Goal: Transaction & Acquisition: Purchase product/service

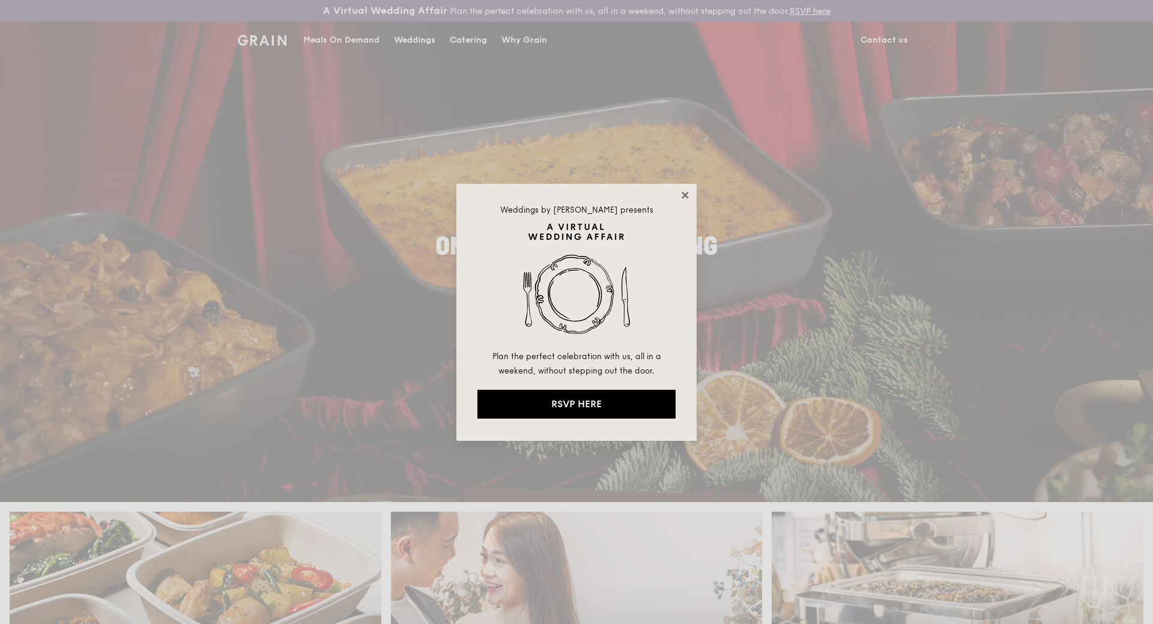
click at [687, 199] on icon at bounding box center [685, 195] width 11 height 11
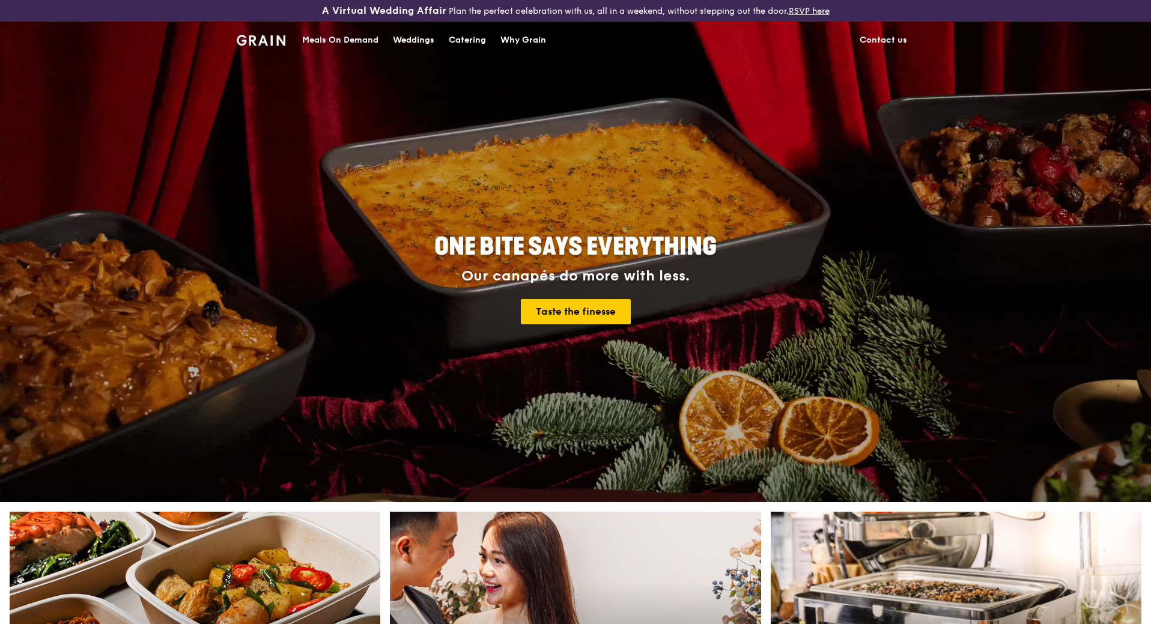
click at [473, 38] on div "Catering" at bounding box center [467, 40] width 37 height 36
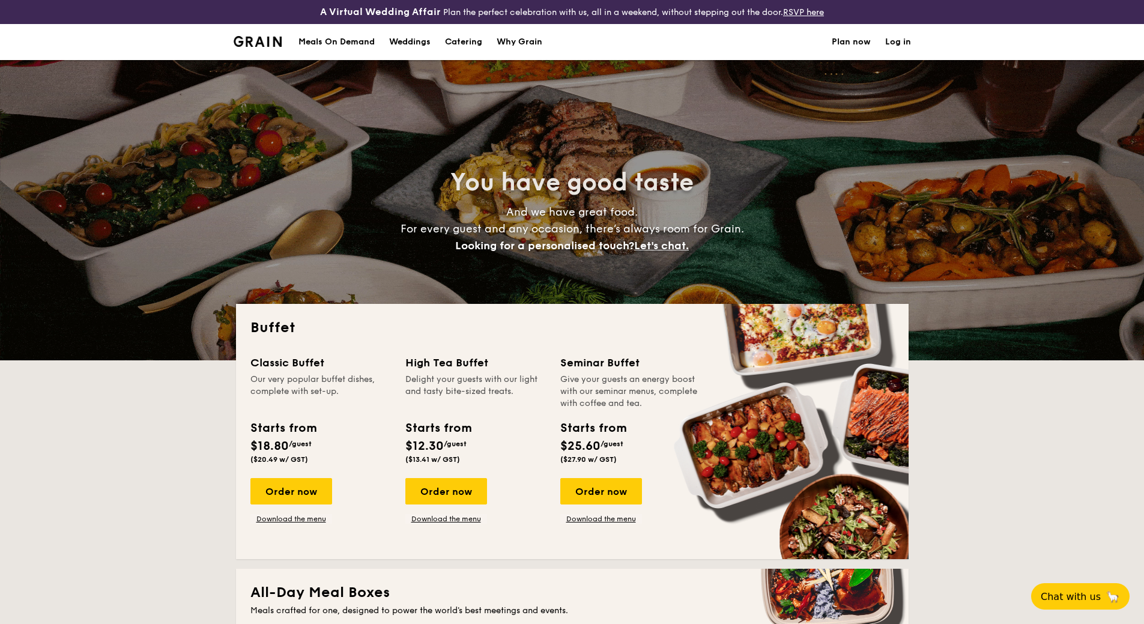
select select
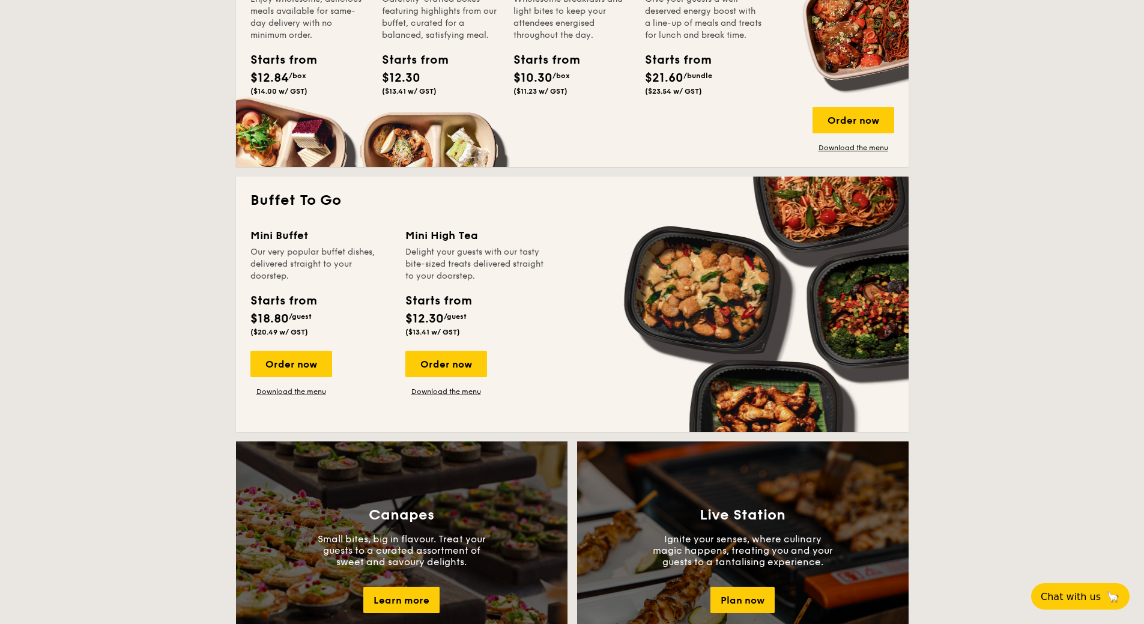
scroll to position [661, 0]
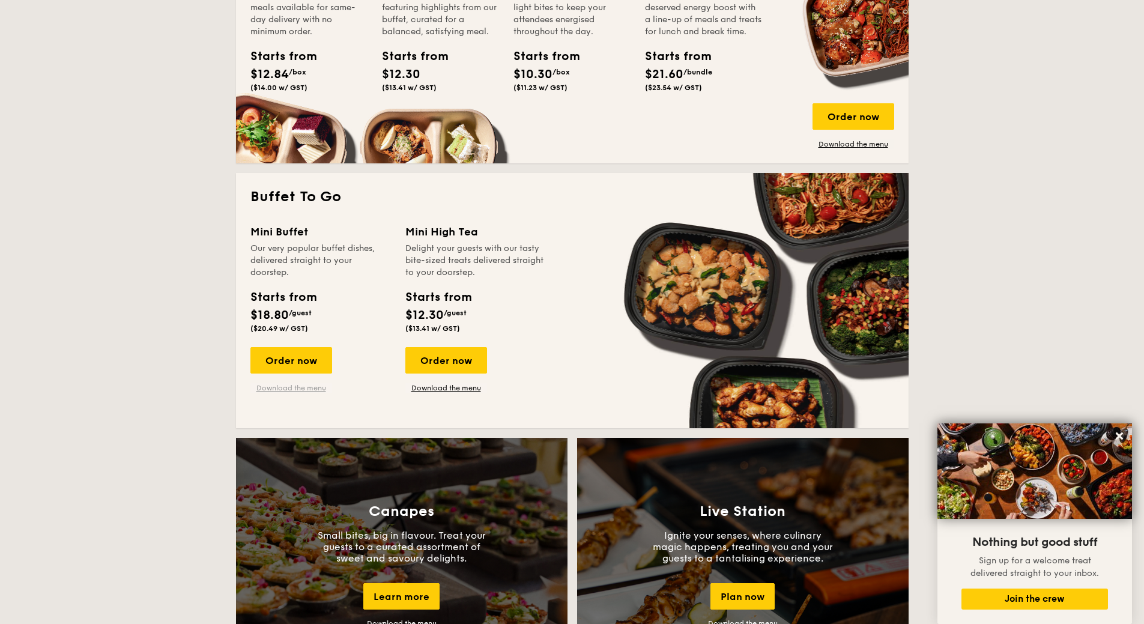
click at [301, 388] on link "Download the menu" at bounding box center [291, 388] width 82 height 10
click at [306, 351] on div "Order now" at bounding box center [291, 360] width 82 height 26
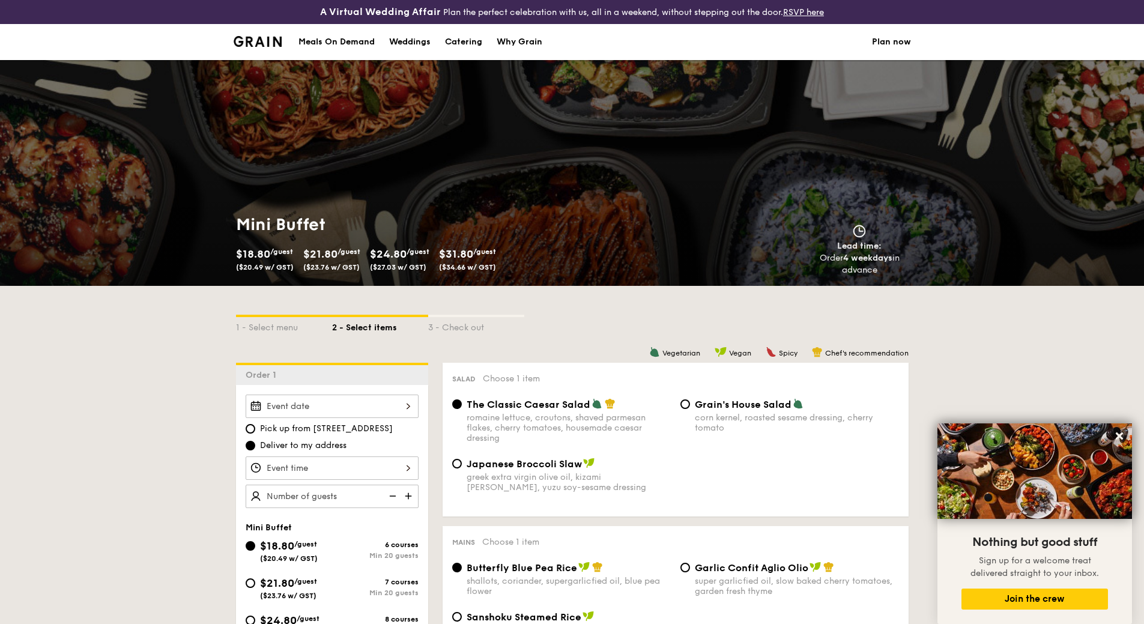
click at [272, 407] on div at bounding box center [332, 406] width 173 height 23
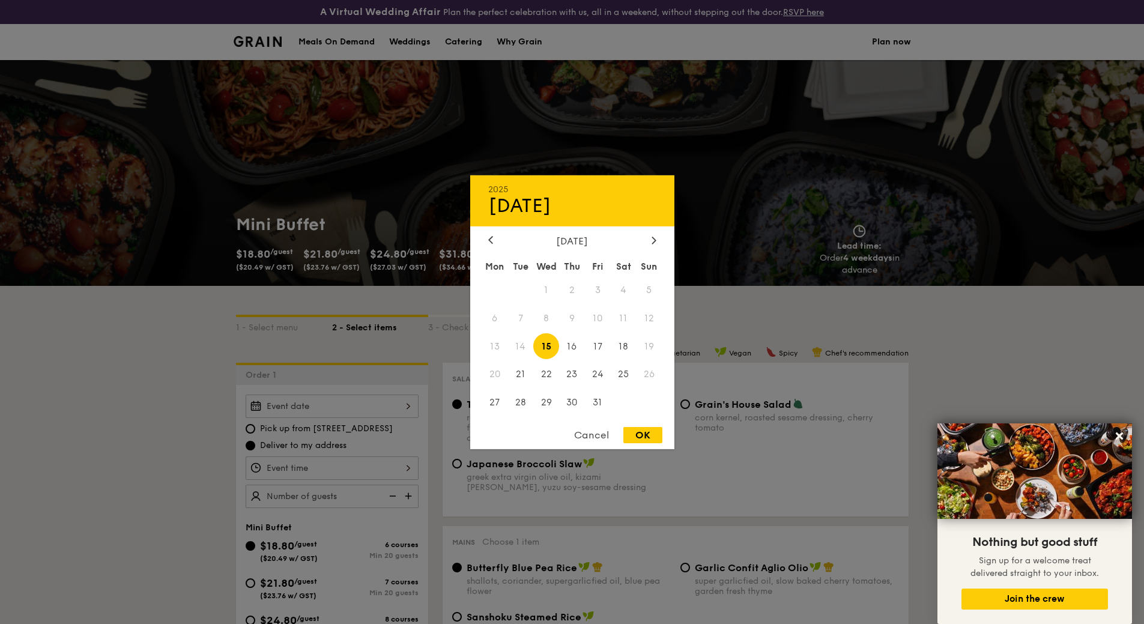
click at [491, 376] on span "20" at bounding box center [495, 375] width 26 height 26
click at [494, 376] on span "20" at bounding box center [495, 375] width 26 height 26
